Goal: Task Accomplishment & Management: Use online tool/utility

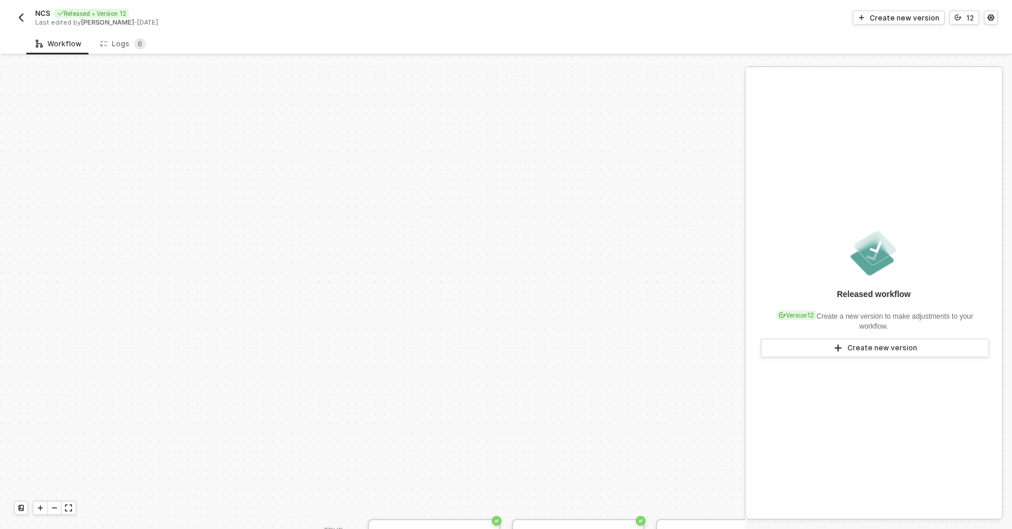
scroll to position [279, 0]
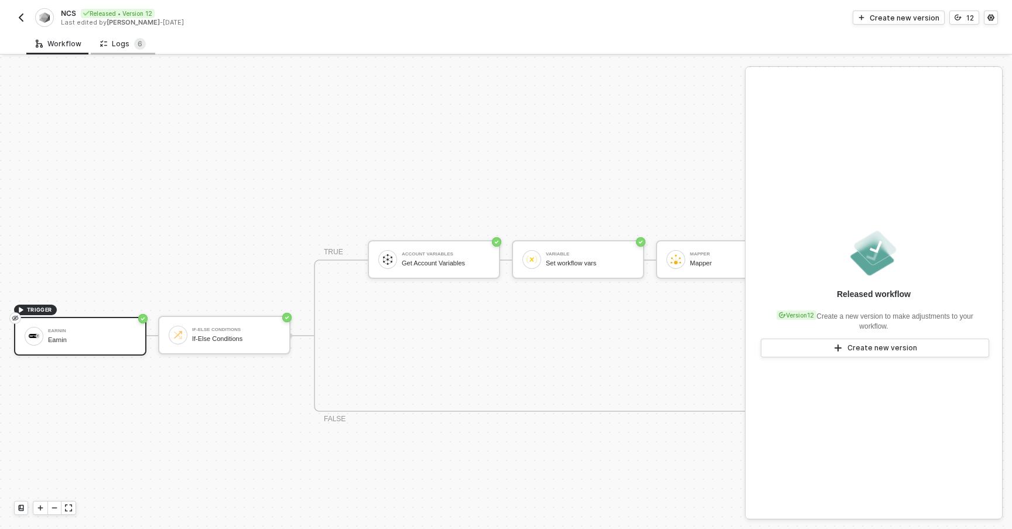
click at [122, 53] on div "Logs 6" at bounding box center [123, 44] width 64 height 22
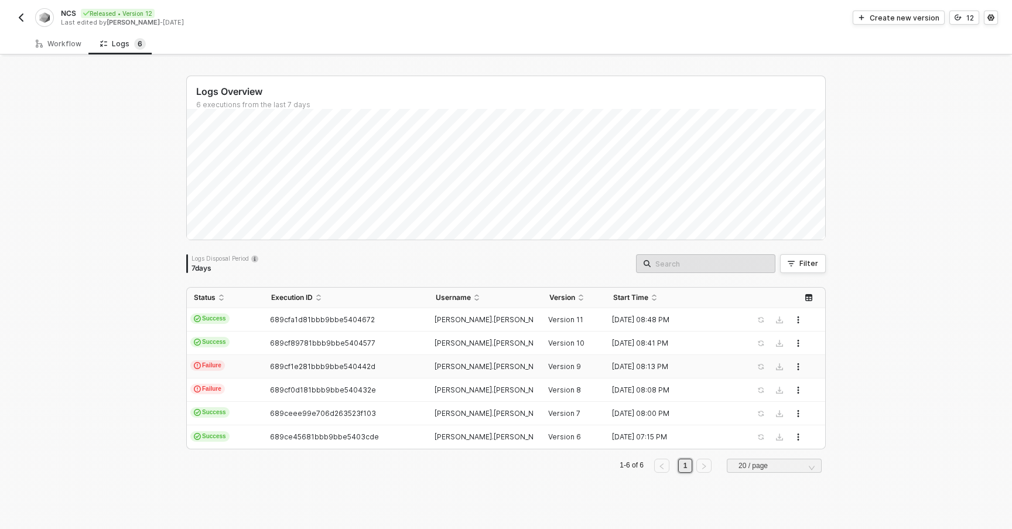
click at [242, 364] on td "Failure" at bounding box center [225, 366] width 77 height 23
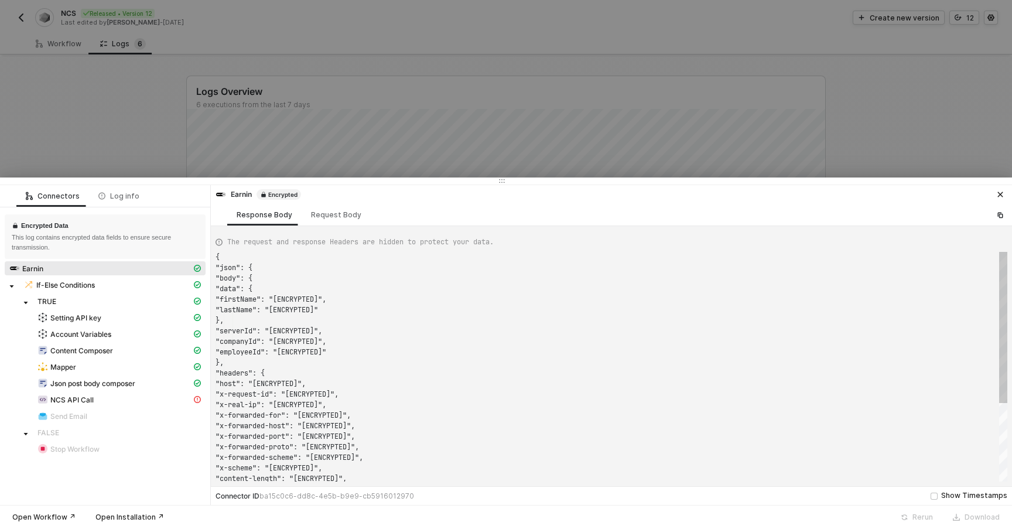
scroll to position [105, 0]
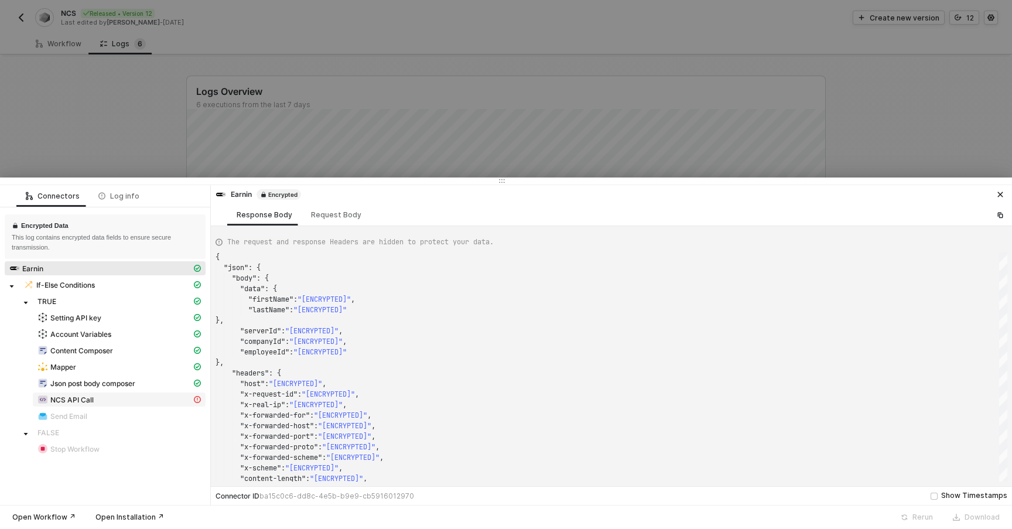
click at [150, 398] on div "NCS API Call" at bounding box center [114, 399] width 154 height 11
type textarea "{ "message": "[ENCRYPTED]" }"
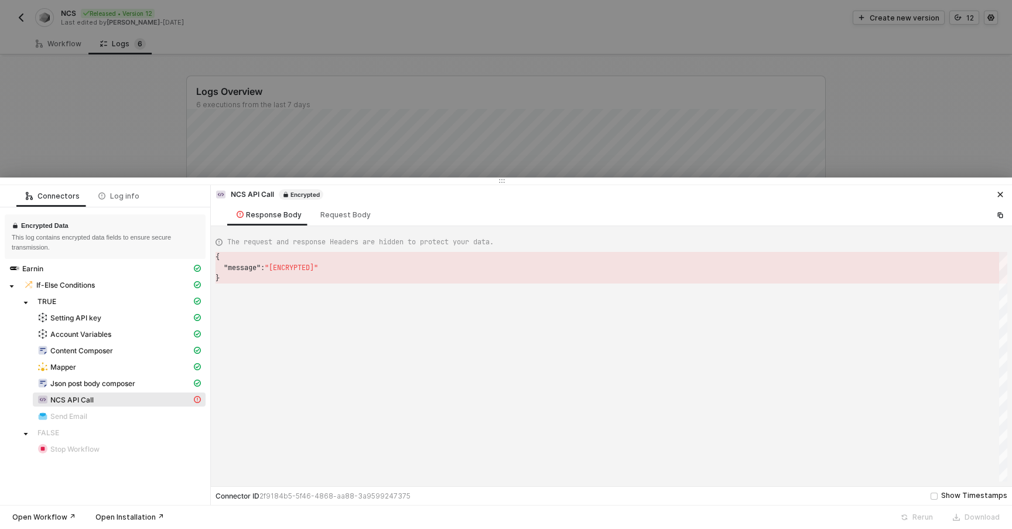
click at [292, 268] on span ""[ENCRYPTED]"" at bounding box center [291, 267] width 53 height 9
click at [318, 324] on div "{ "message" : "[ENCRYPTED]" }" at bounding box center [612, 367] width 792 height 230
click at [151, 119] on div at bounding box center [506, 264] width 1012 height 529
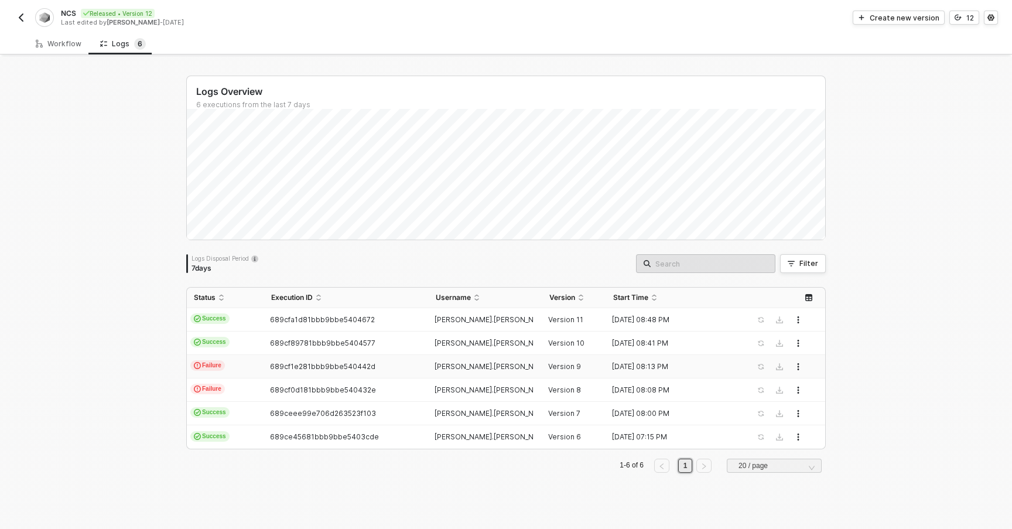
click at [19, 22] on button "button" at bounding box center [21, 18] width 14 height 14
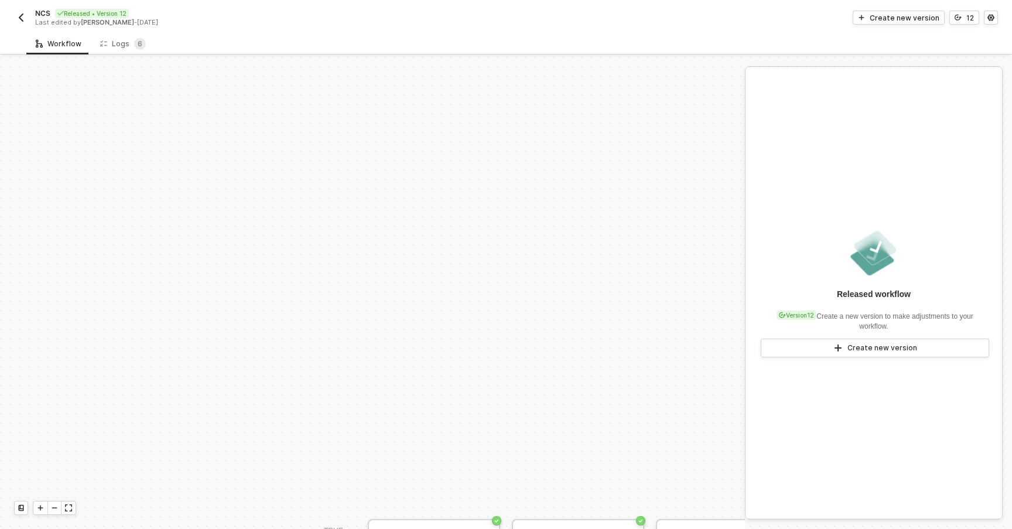
scroll to position [279, 0]
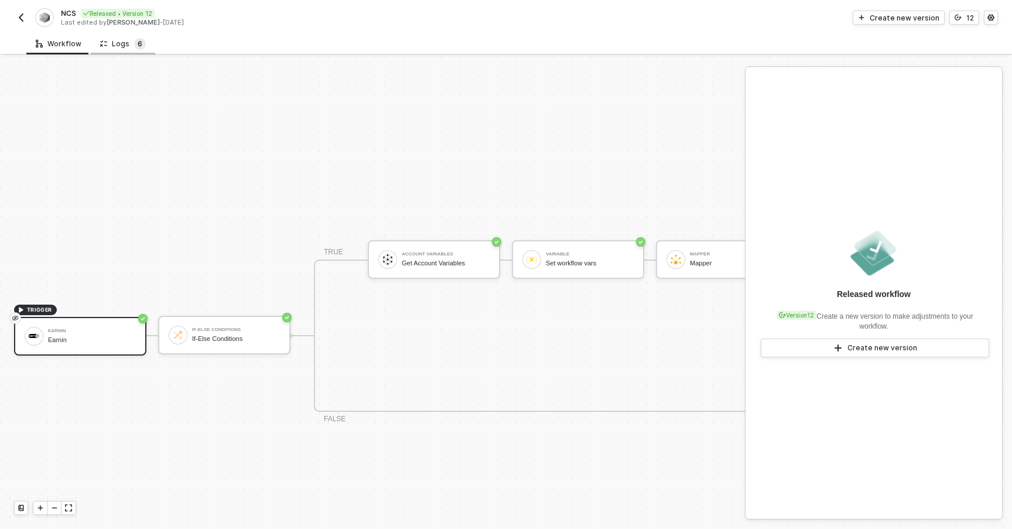
click at [138, 48] on span "6" at bounding box center [140, 44] width 5 height 12
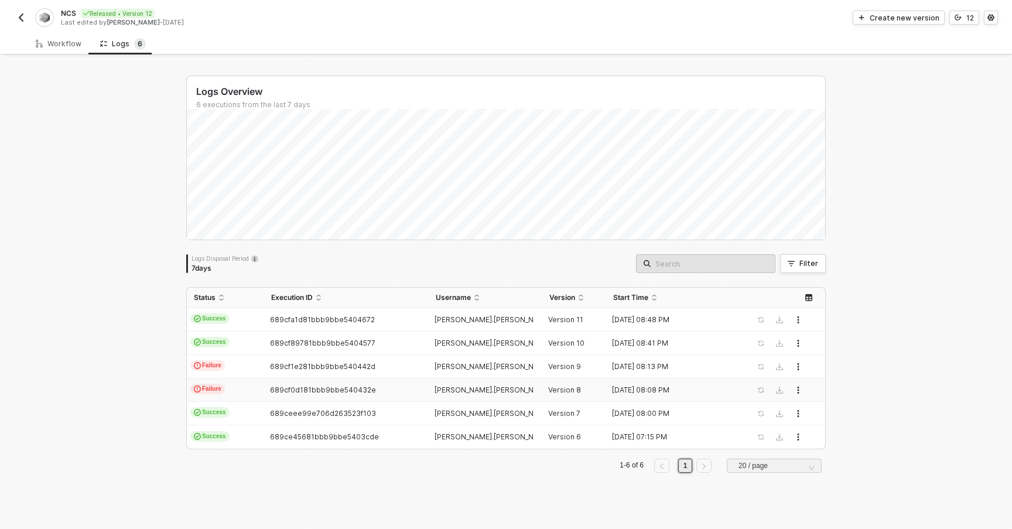
click at [240, 388] on td "Failure" at bounding box center [225, 389] width 77 height 23
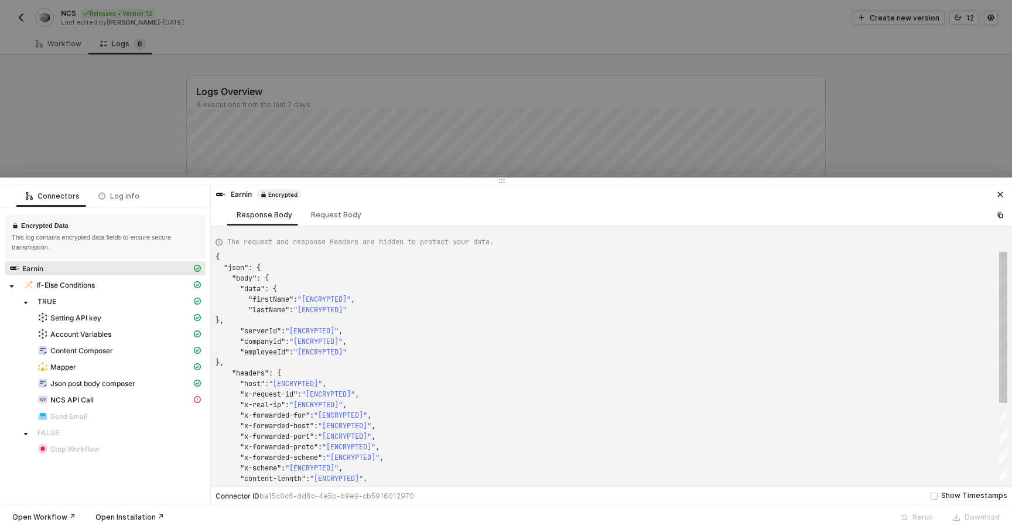
scroll to position [105, 0]
click at [171, 89] on div at bounding box center [506, 264] width 1012 height 529
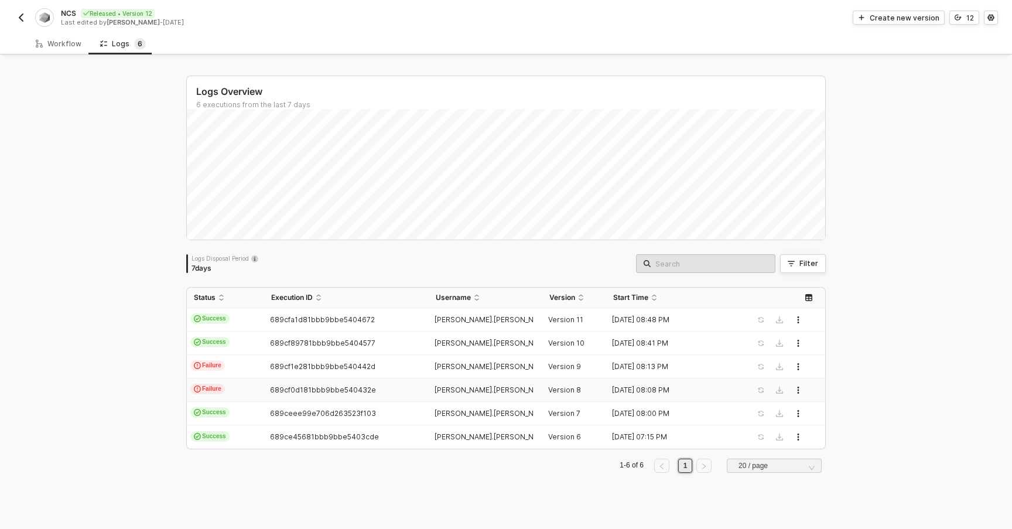
click at [33, 9] on div "NCS Released • Version 12 Last edited by [PERSON_NAME] - [DATE]" at bounding box center [260, 17] width 492 height 19
click at [22, 18] on img "button" at bounding box center [20, 17] width 9 height 9
